Goal: Task Accomplishment & Management: Manage account settings

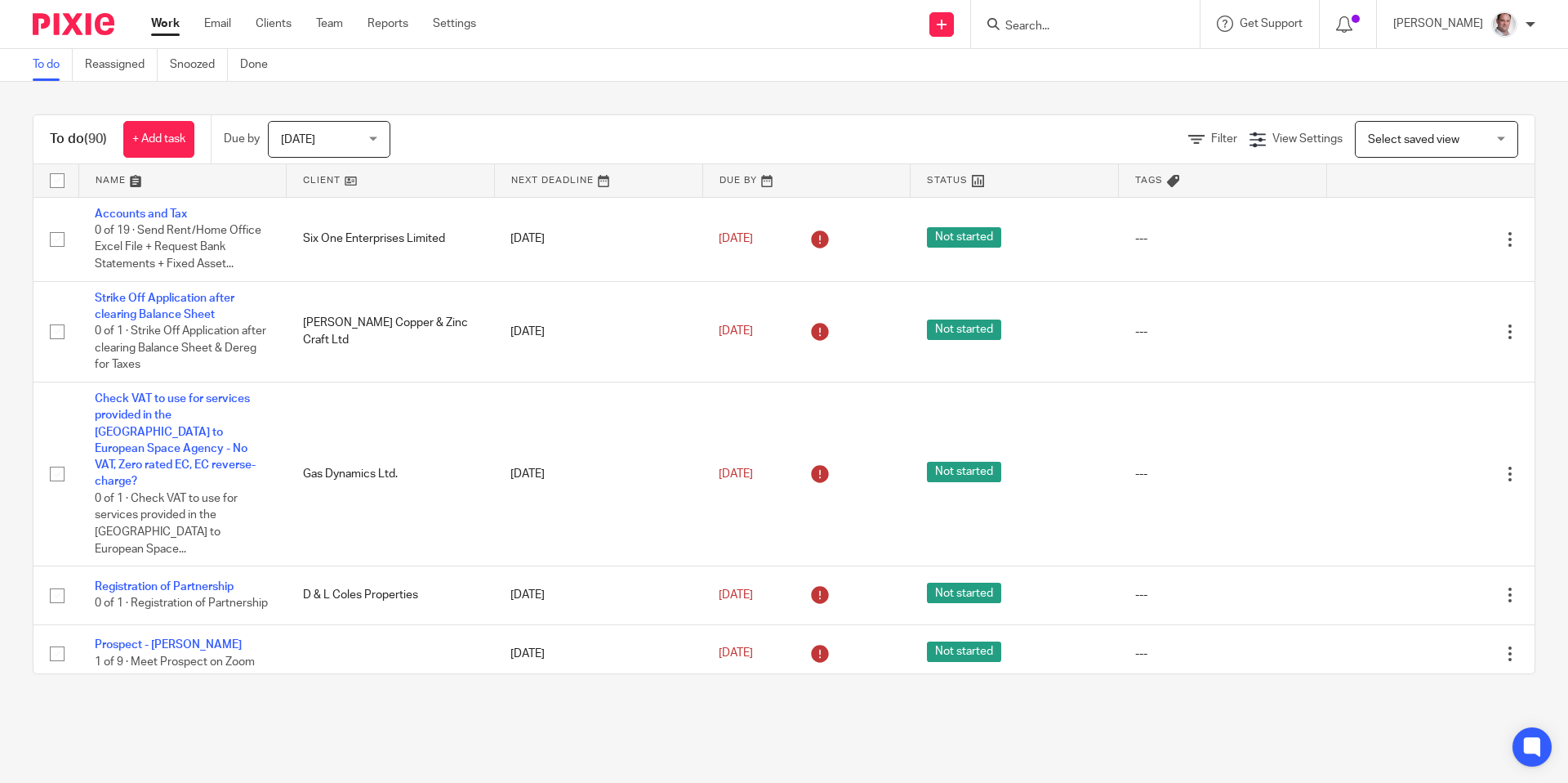
click at [1059, 22] on input "Search" at bounding box center [1077, 27] width 147 height 15
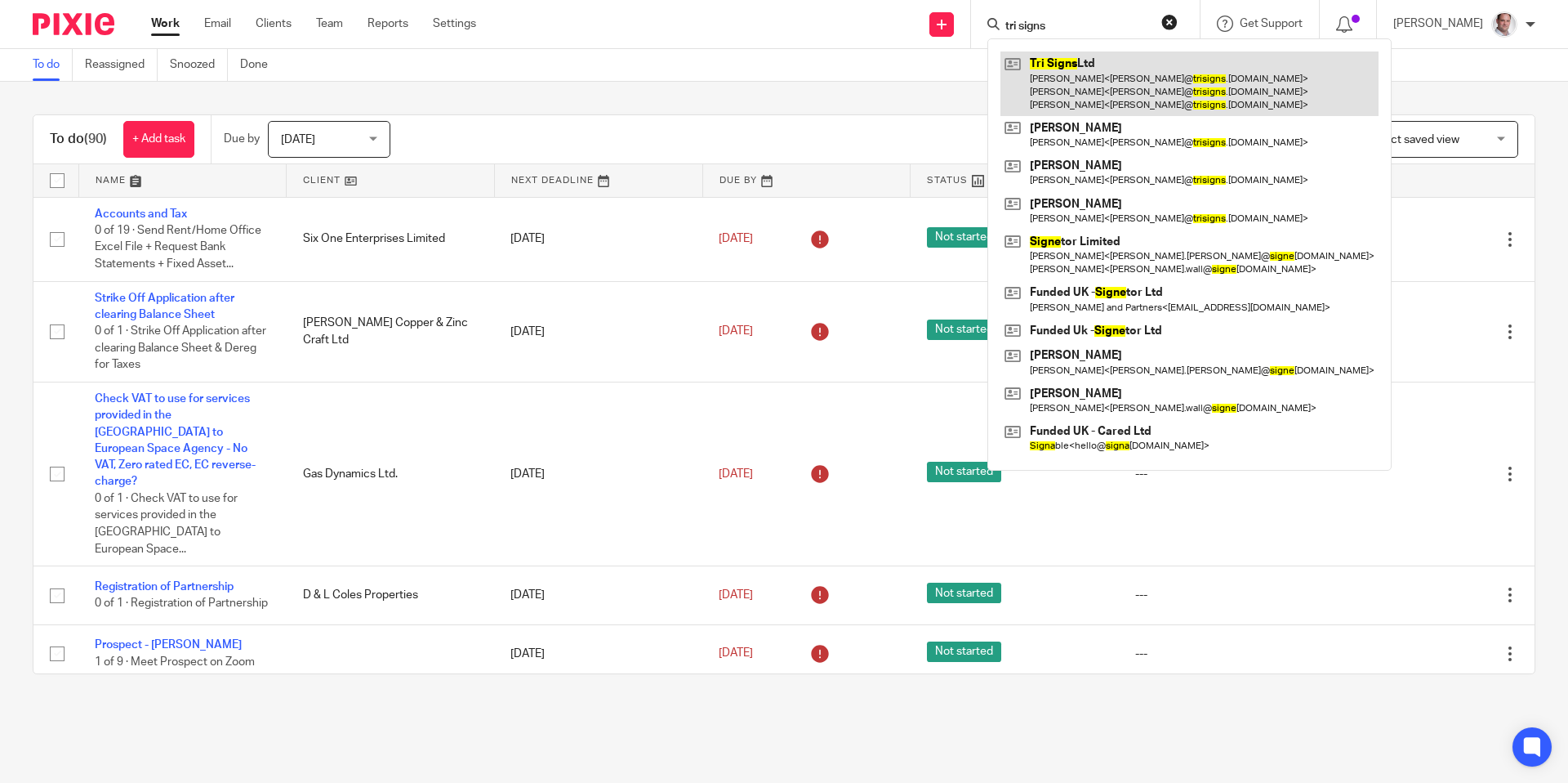
type input "tri signs"
click at [1085, 59] on link at bounding box center [1190, 83] width 378 height 65
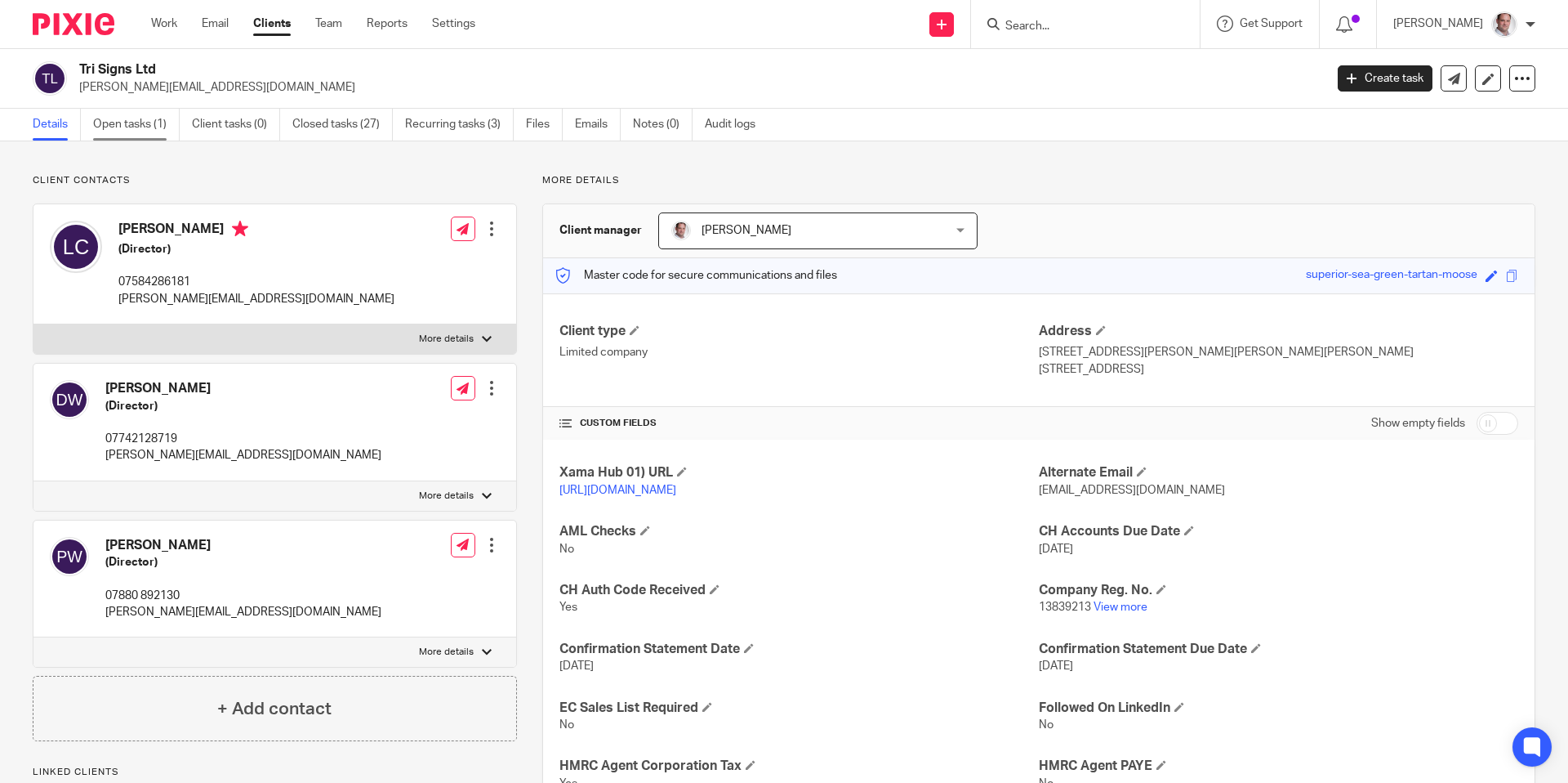
click at [117, 123] on link "Open tasks (1)" at bounding box center [136, 124] width 87 height 32
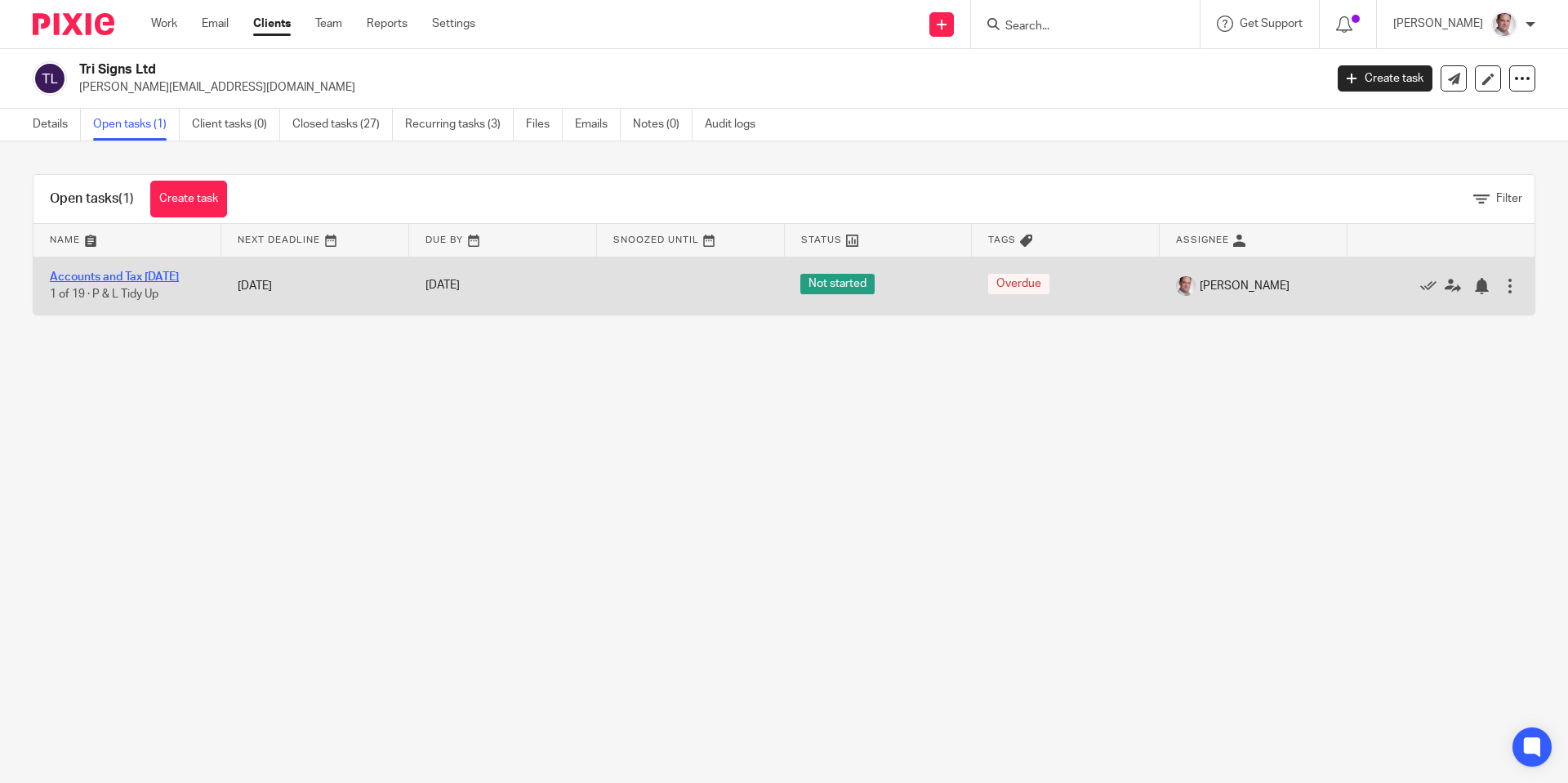
click at [81, 271] on link "Accounts and Tax [DATE]" at bounding box center [114, 276] width 129 height 11
